Goal: Task Accomplishment & Management: Complete application form

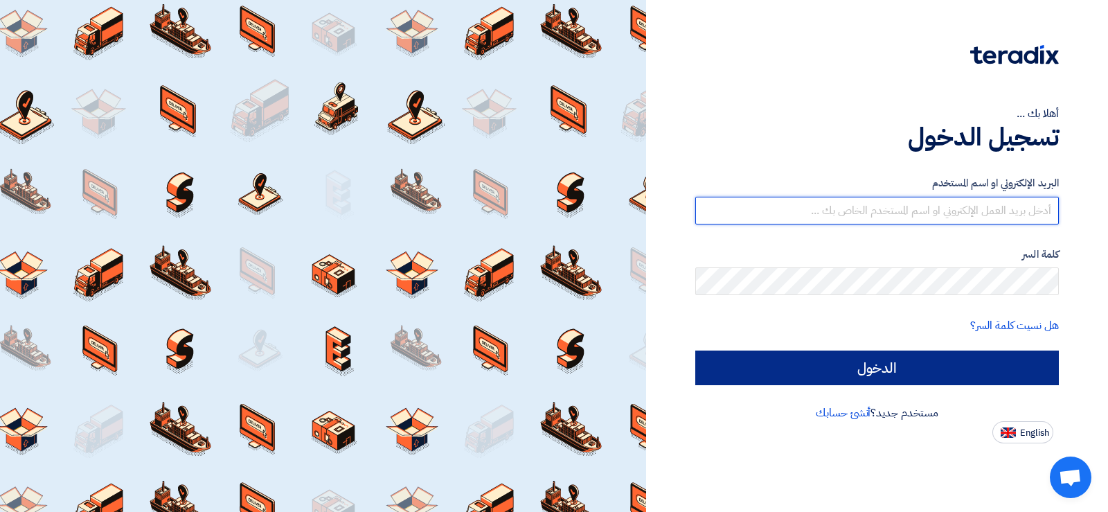
type input "[EMAIL_ADDRESS][DOMAIN_NAME]"
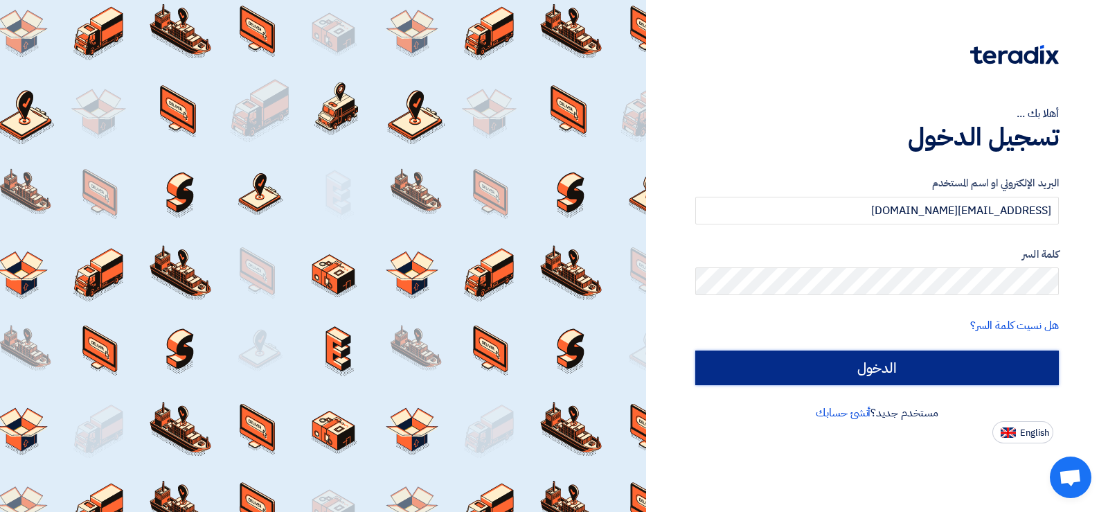
click at [895, 364] on input "الدخول" at bounding box center [877, 367] width 364 height 35
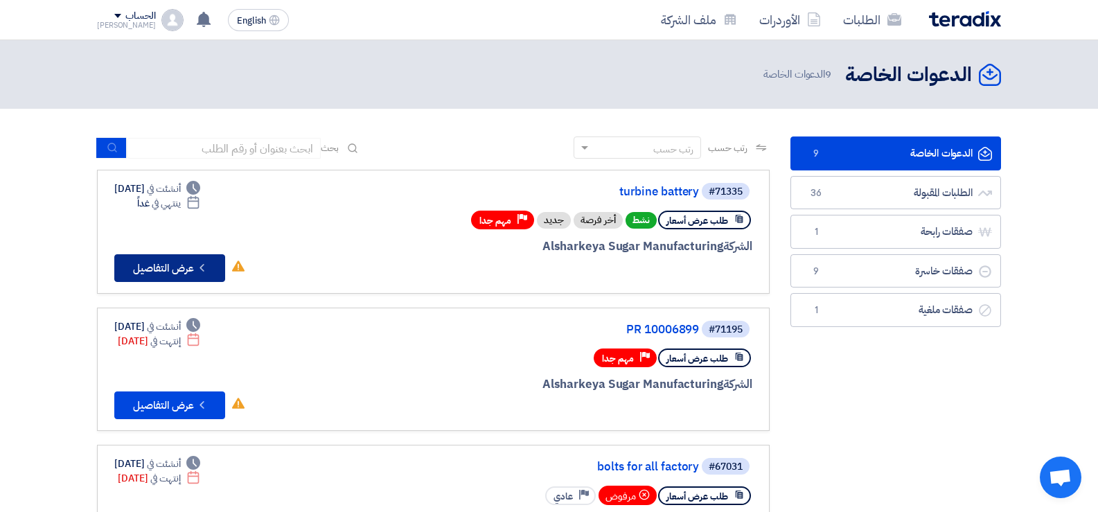
click at [199, 263] on icon "Check details" at bounding box center [201, 267] width 13 height 13
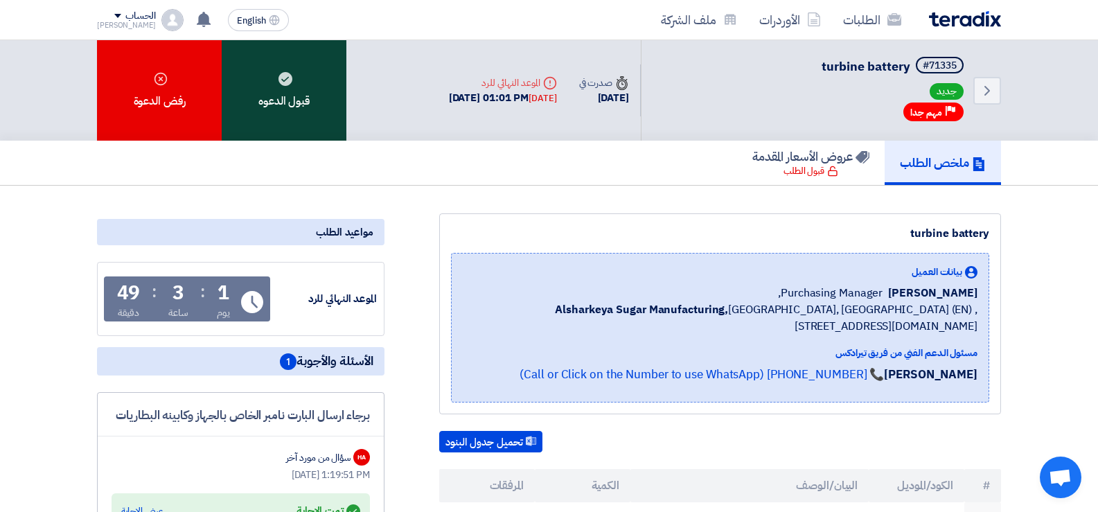
click at [303, 105] on div "قبول الدعوه" at bounding box center [284, 90] width 125 height 100
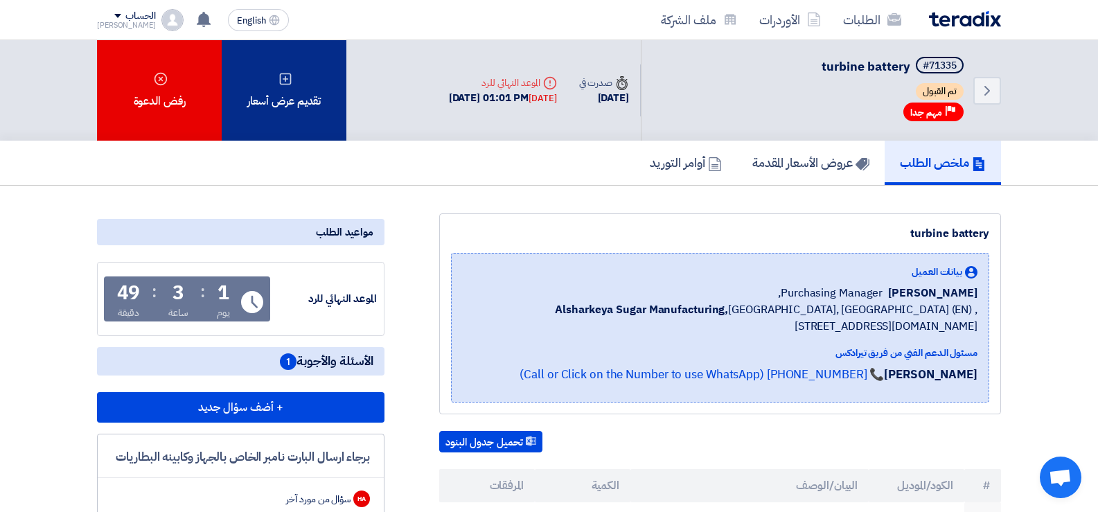
click at [278, 78] on icon at bounding box center [285, 79] width 14 height 14
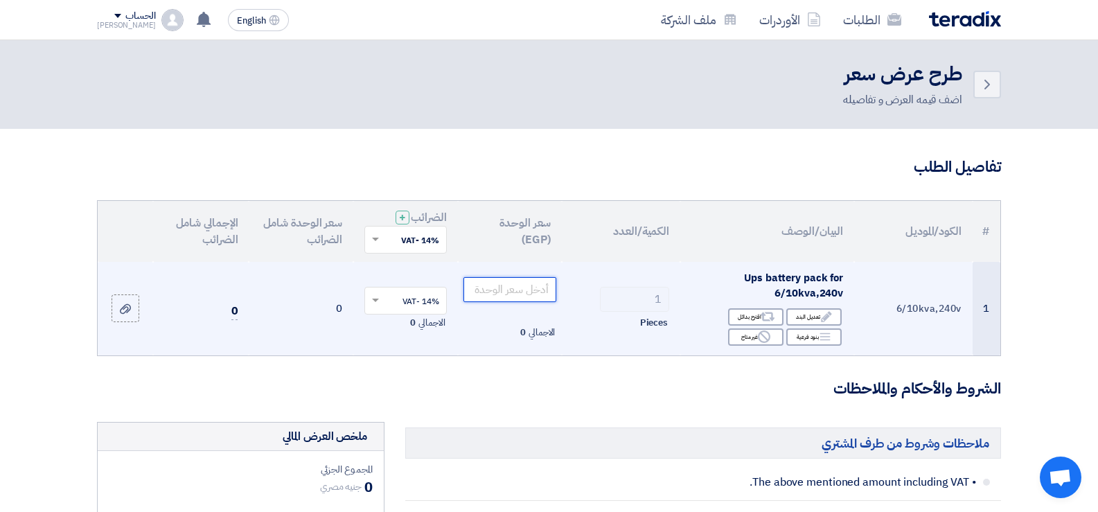
click at [524, 294] on input "number" at bounding box center [510, 289] width 94 height 25
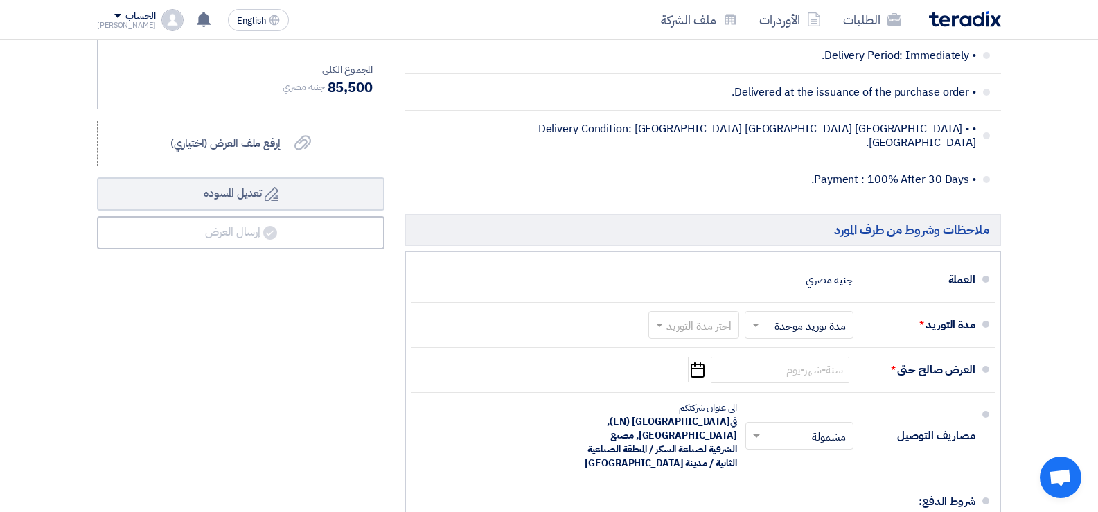
scroll to position [554, 0]
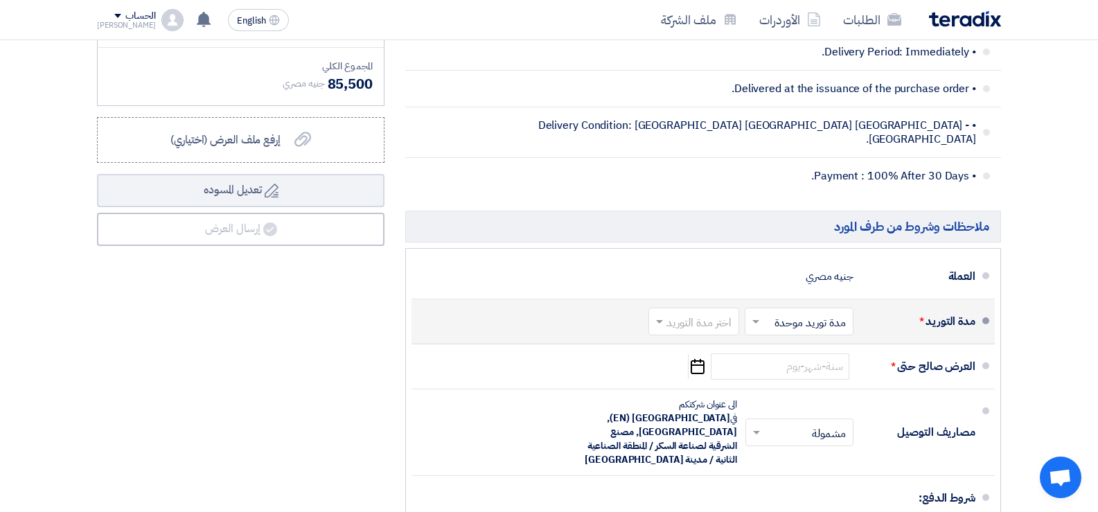
type input "75000"
click at [778, 312] on input "text" at bounding box center [796, 322] width 102 height 20
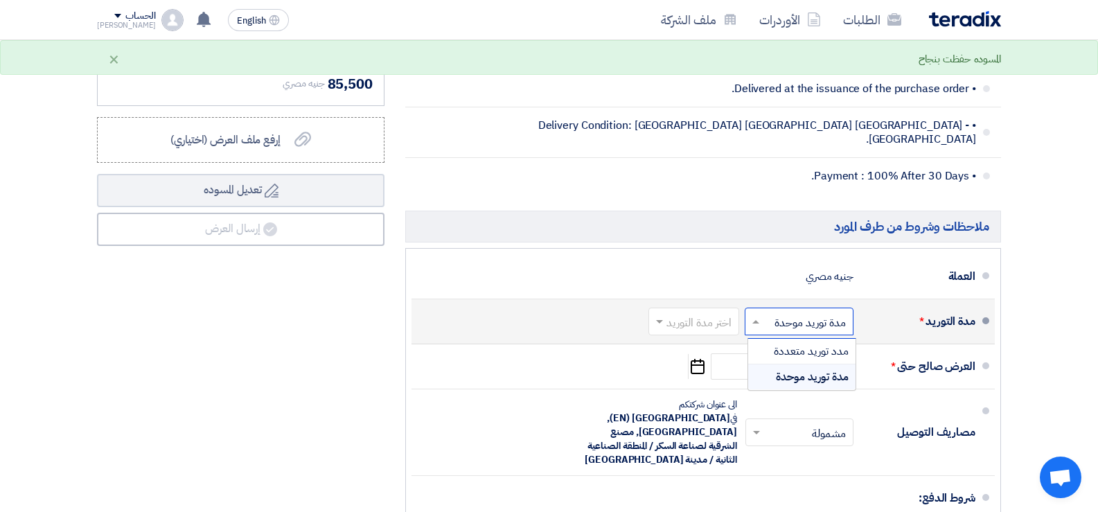
click at [783, 369] on span "مدة توريد موحدة" at bounding box center [812, 377] width 73 height 17
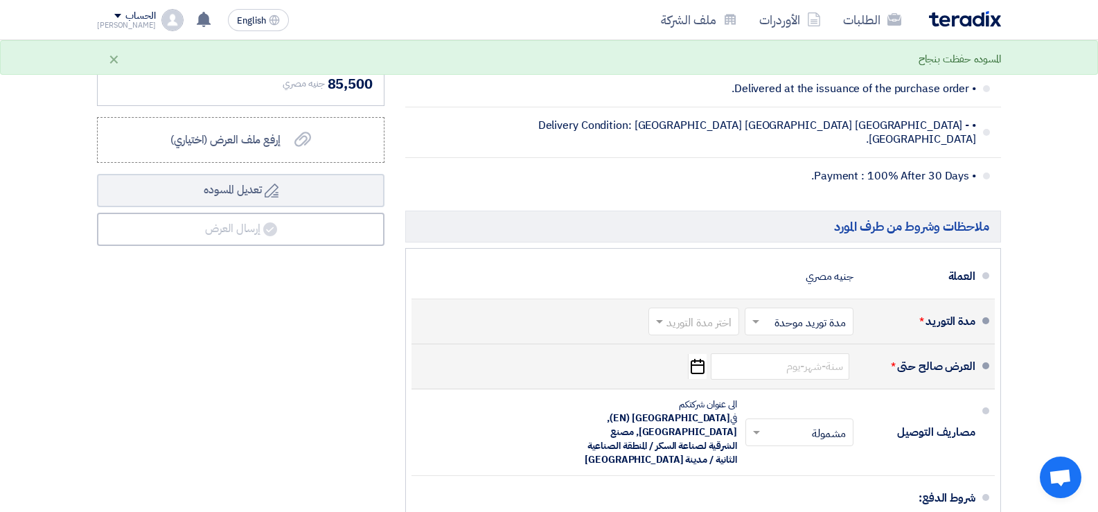
click at [700, 355] on icon "Pick a date" at bounding box center [697, 366] width 19 height 25
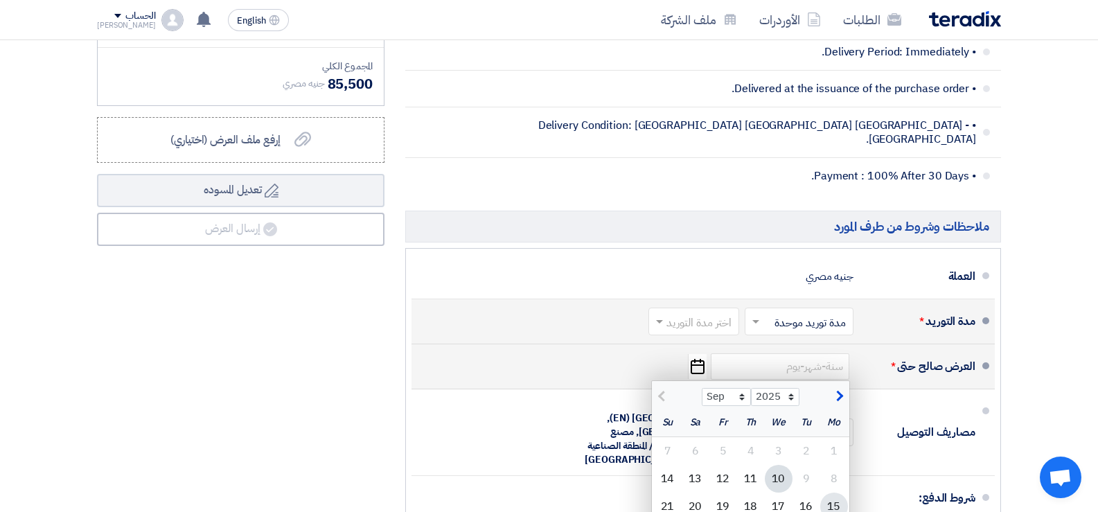
click at [828, 492] on div "15" at bounding box center [834, 506] width 28 height 28
type input "[DATE]"
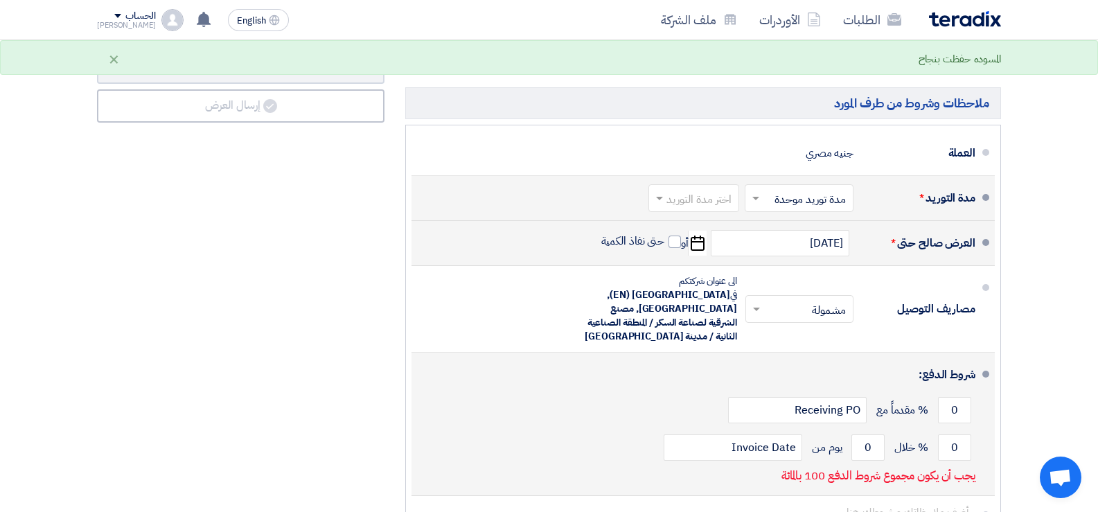
scroll to position [693, 0]
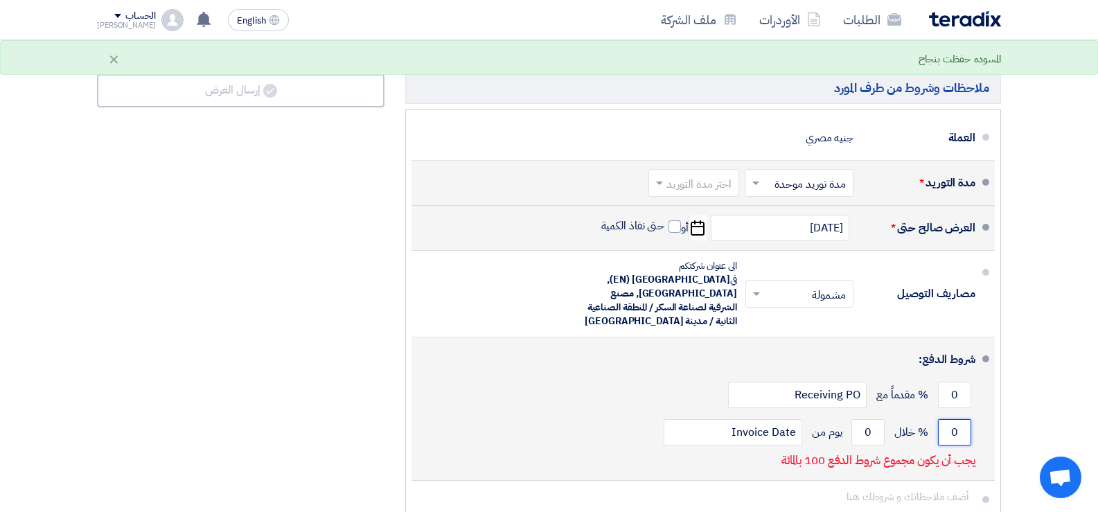
drag, startPoint x: 952, startPoint y: 407, endPoint x: 973, endPoint y: 407, distance: 20.8
click at [973, 414] on div "0 % خلال 0 يوم من Invoice Date" at bounding box center [699, 432] width 553 height 37
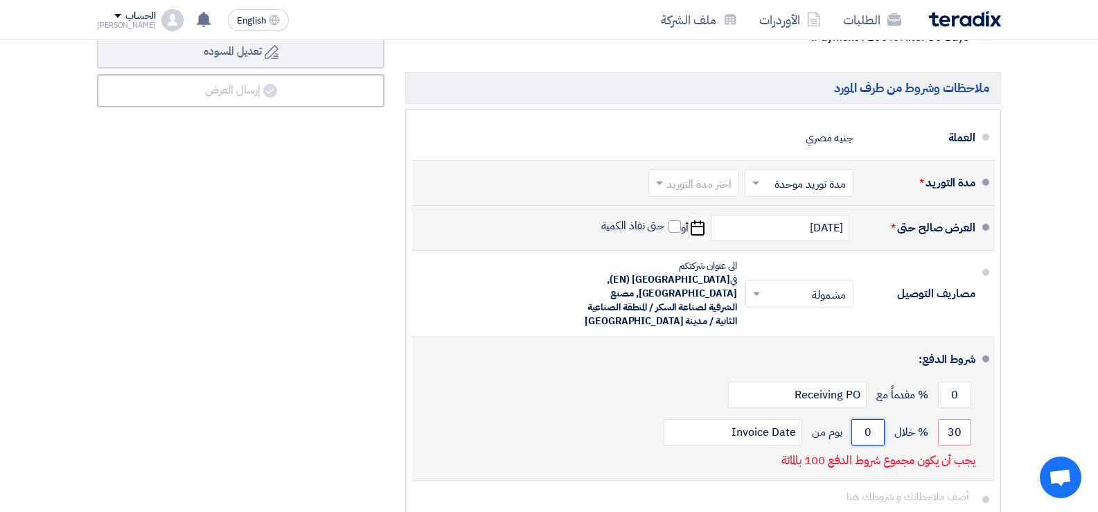
drag, startPoint x: 873, startPoint y: 406, endPoint x: 858, endPoint y: 406, distance: 15.2
click at [858, 419] on input "0" at bounding box center [867, 432] width 33 height 26
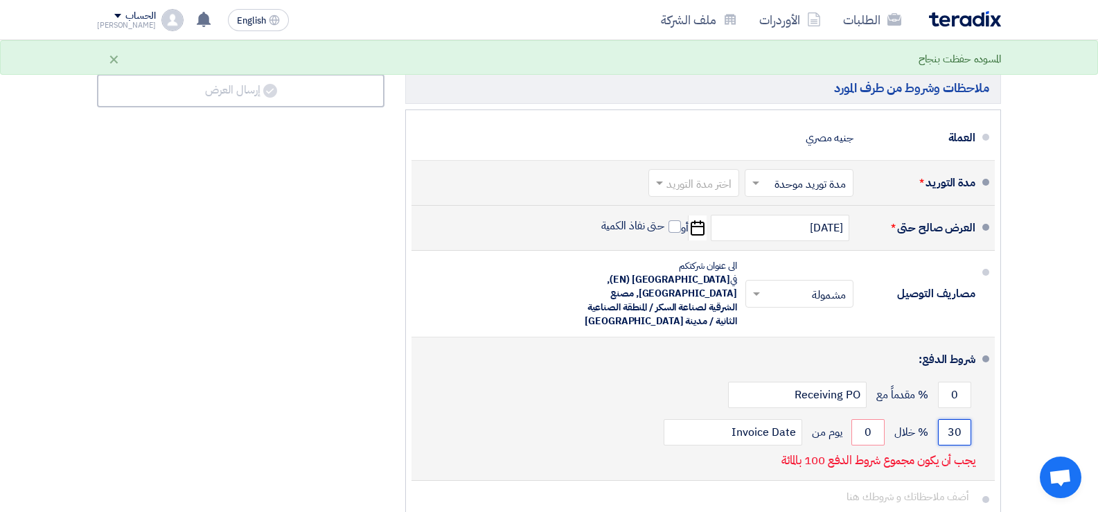
drag, startPoint x: 943, startPoint y: 405, endPoint x: 960, endPoint y: 405, distance: 16.6
click at [960, 419] on input "30" at bounding box center [954, 432] width 33 height 26
type input "100"
drag, startPoint x: 873, startPoint y: 405, endPoint x: 849, endPoint y: 406, distance: 24.3
click at [849, 414] on div "100 % خلال 0 يوم من Invoice Date" at bounding box center [699, 432] width 553 height 37
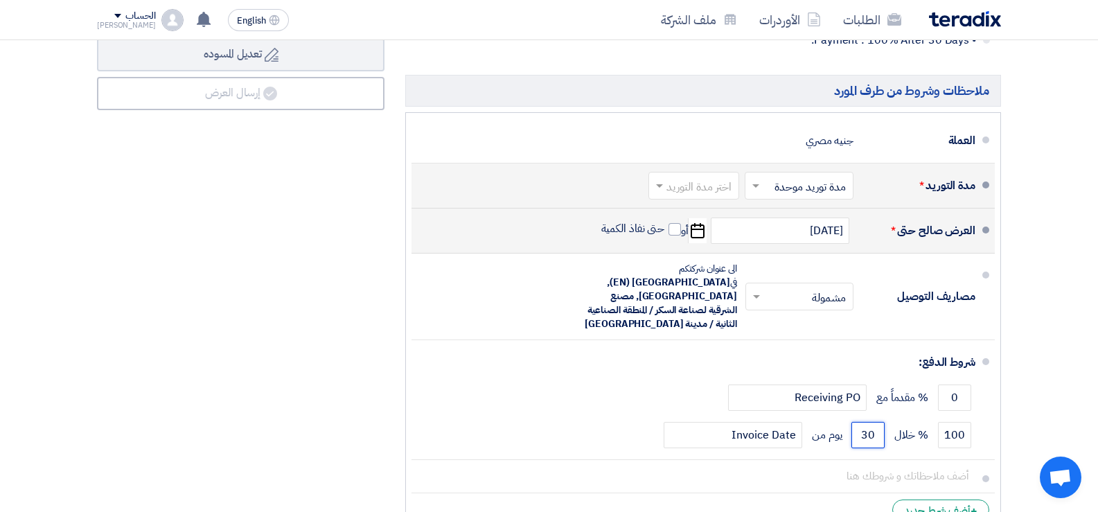
scroll to position [762, 0]
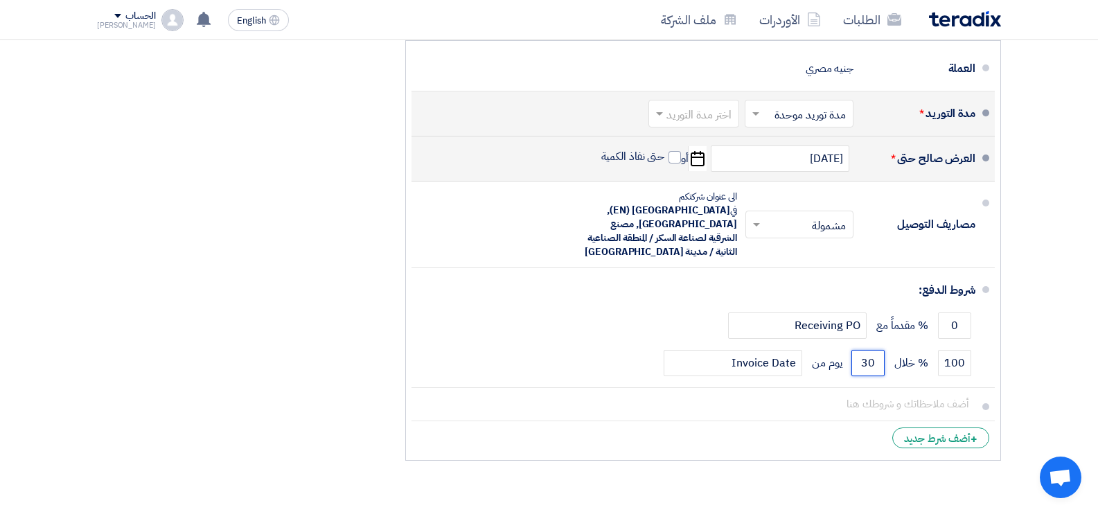
type input "30"
click at [529, 432] on ul "العملة جنيه مصري مدة التوريد * اختر مدة التوريد × مدة توريد موحدة ×" at bounding box center [703, 250] width 596 height 420
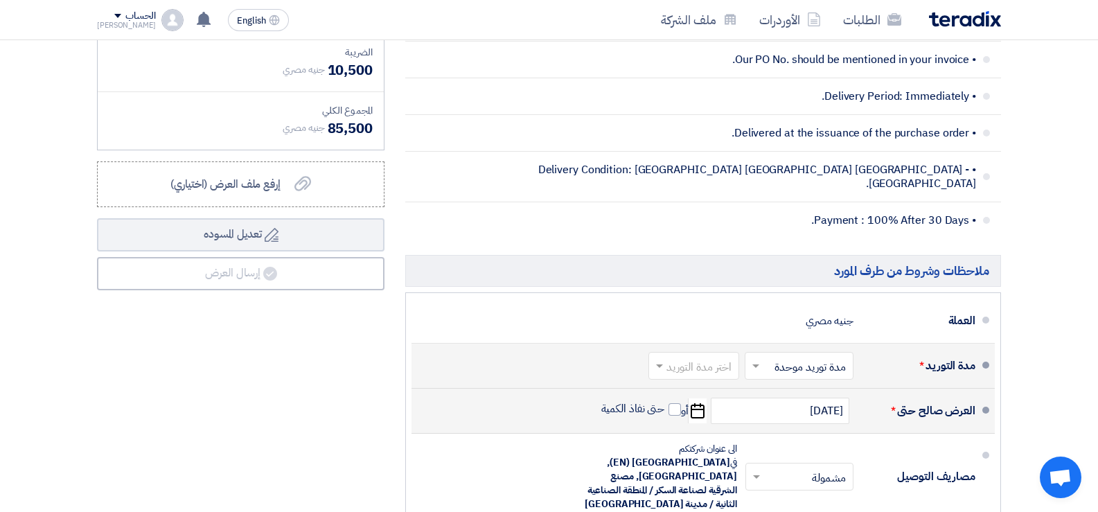
scroll to position [554, 0]
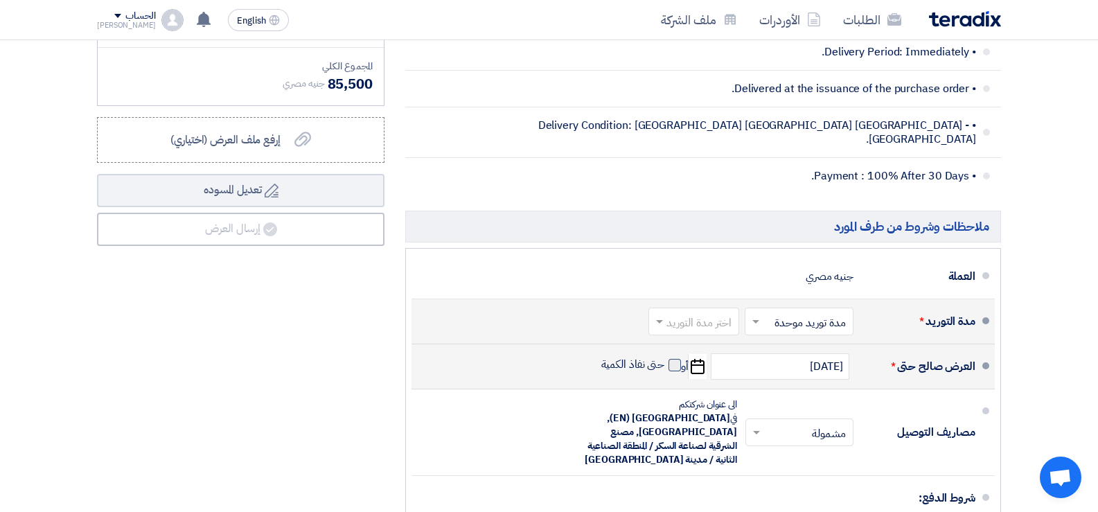
click at [675, 359] on span at bounding box center [674, 365] width 12 height 12
click at [665, 357] on input "حتى نفاذ الكمية" at bounding box center [631, 370] width 66 height 26
checkbox input "true"
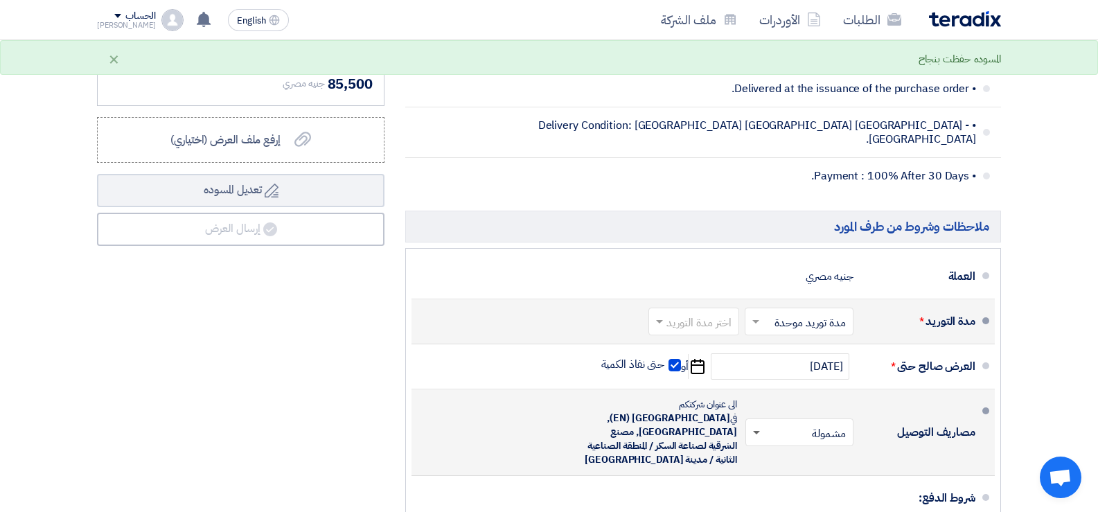
click at [758, 431] on span at bounding box center [756, 433] width 7 height 5
click at [788, 450] on div "مشمولة" at bounding box center [802, 463] width 107 height 26
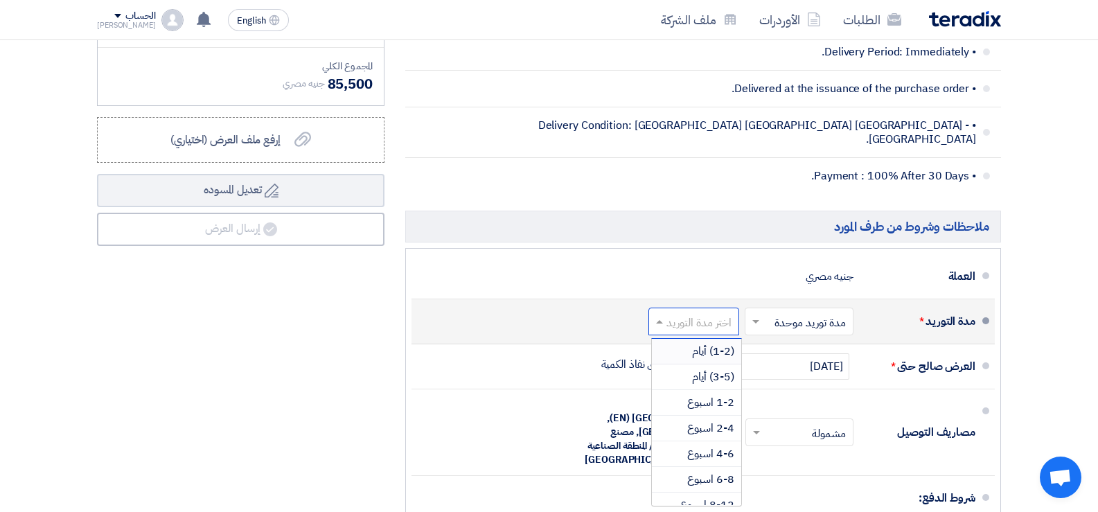
click at [704, 312] on input "text" at bounding box center [691, 322] width 84 height 20
click at [722, 369] on span "(3-5) أيام" at bounding box center [713, 377] width 42 height 17
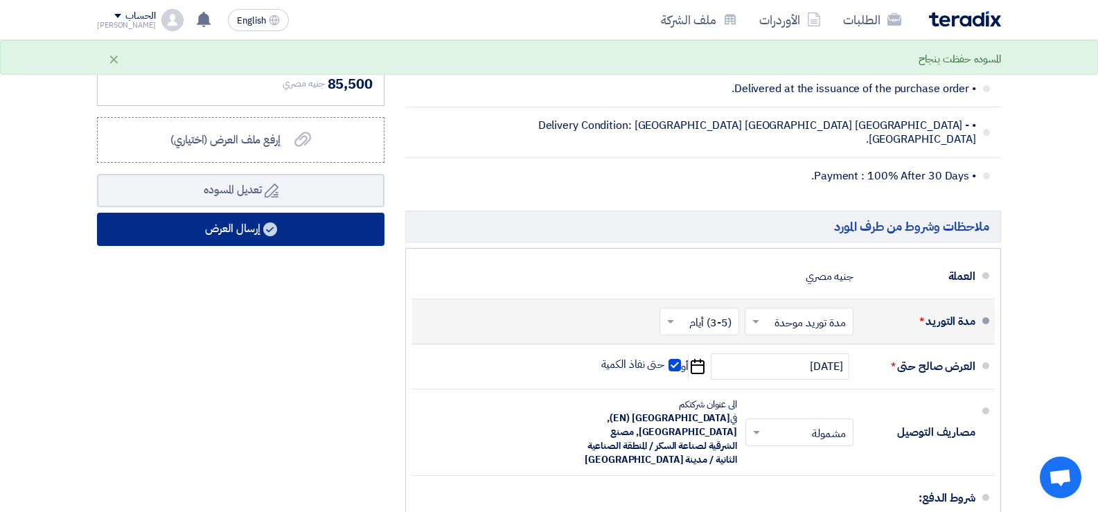
click at [328, 236] on button "إرسال العرض" at bounding box center [240, 229] width 287 height 33
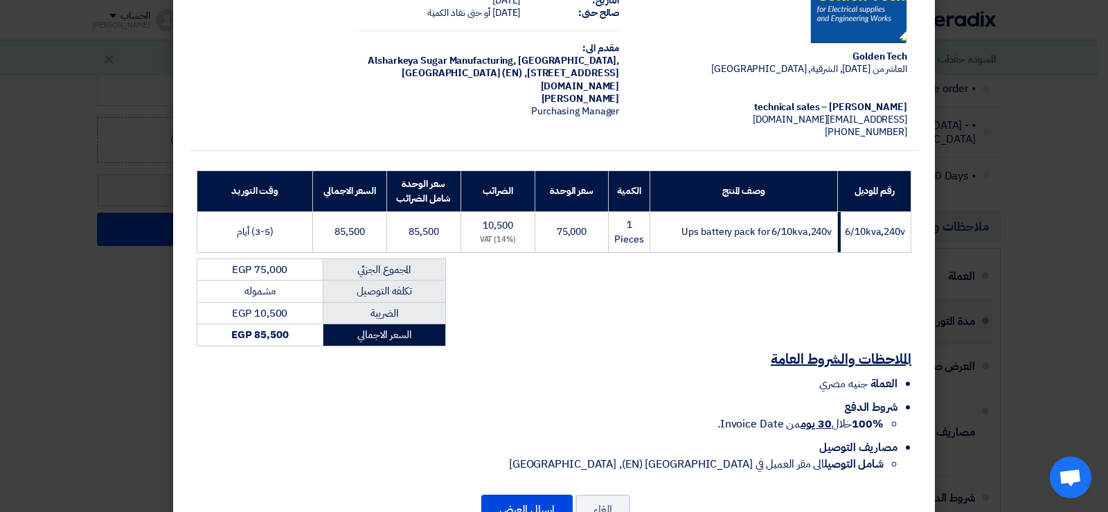
scroll to position [134, 0]
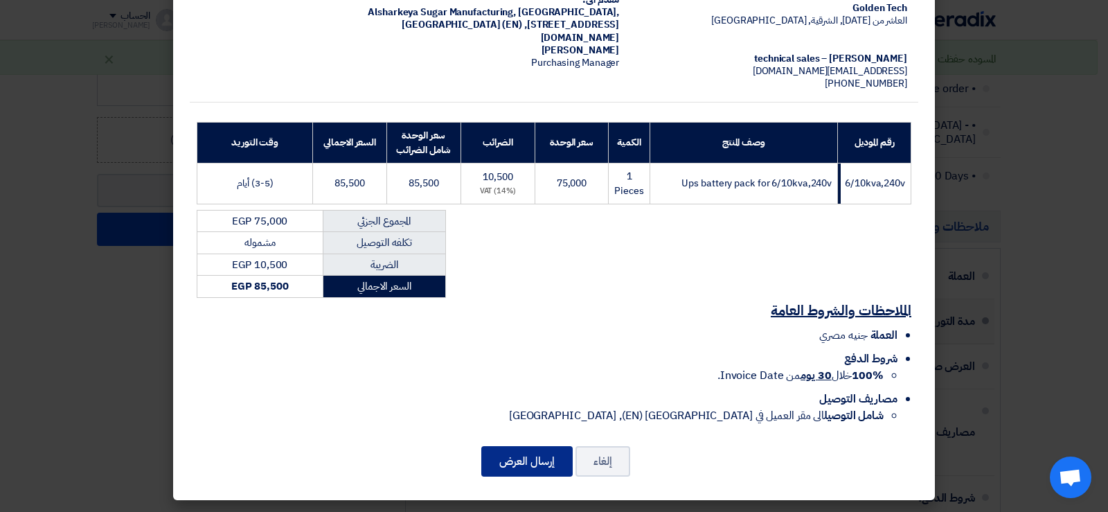
click at [549, 463] on button "إرسال العرض" at bounding box center [526, 461] width 91 height 30
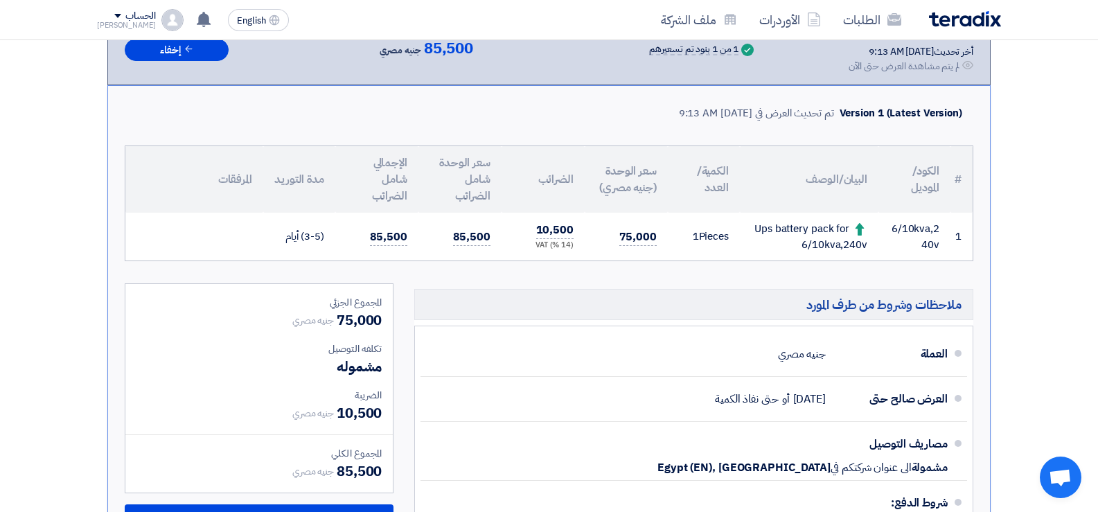
scroll to position [164, 0]
